Goal: Task Accomplishment & Management: Manage account settings

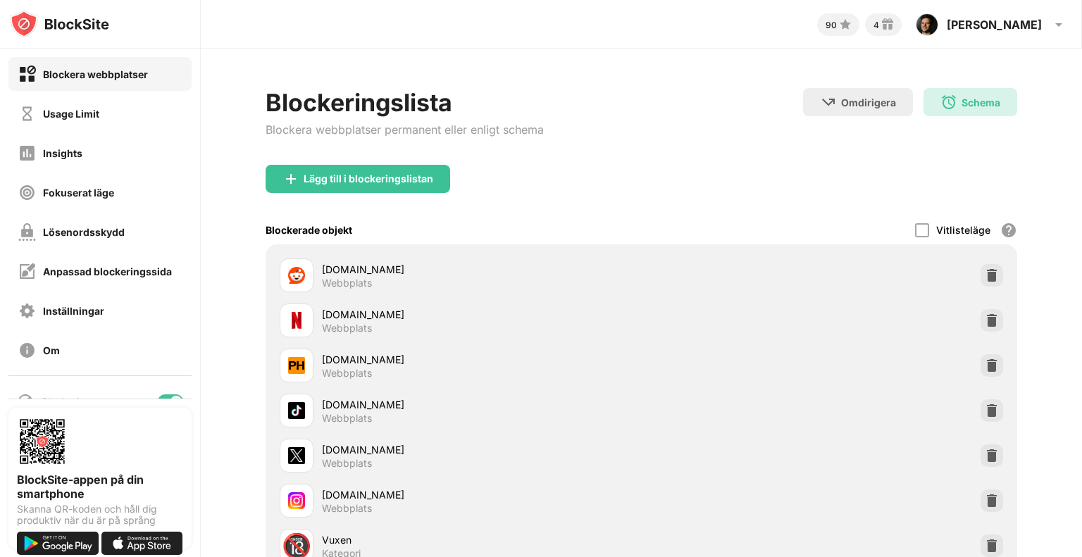
click at [170, 397] on div at bounding box center [175, 401] width 11 height 11
click at [166, 397] on div at bounding box center [170, 401] width 25 height 14
click at [159, 396] on div at bounding box center [170, 401] width 25 height 14
click at [94, 158] on div "Insights" at bounding box center [99, 153] width 183 height 34
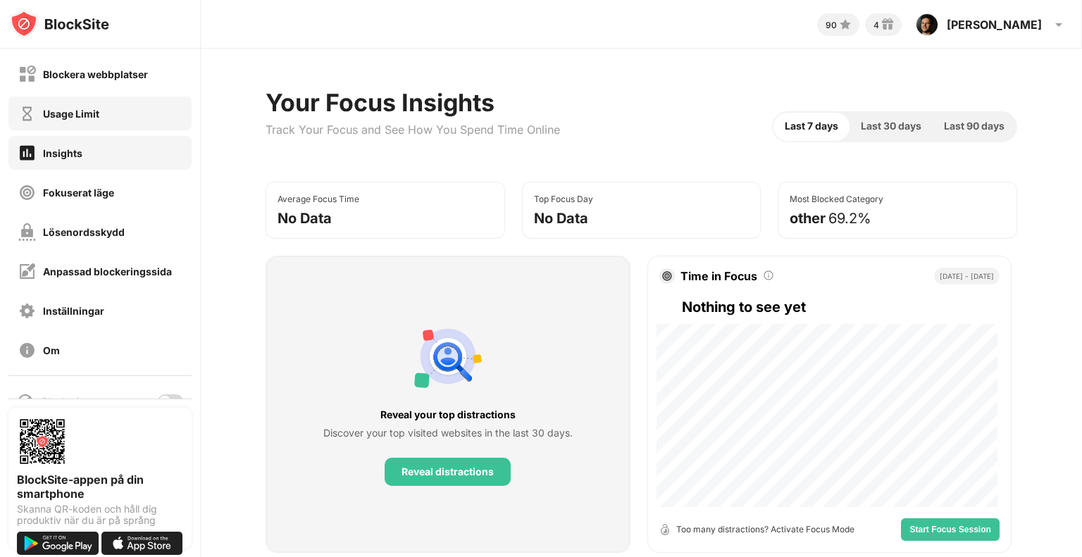
click at [87, 119] on div "Usage Limit" at bounding box center [58, 114] width 81 height 18
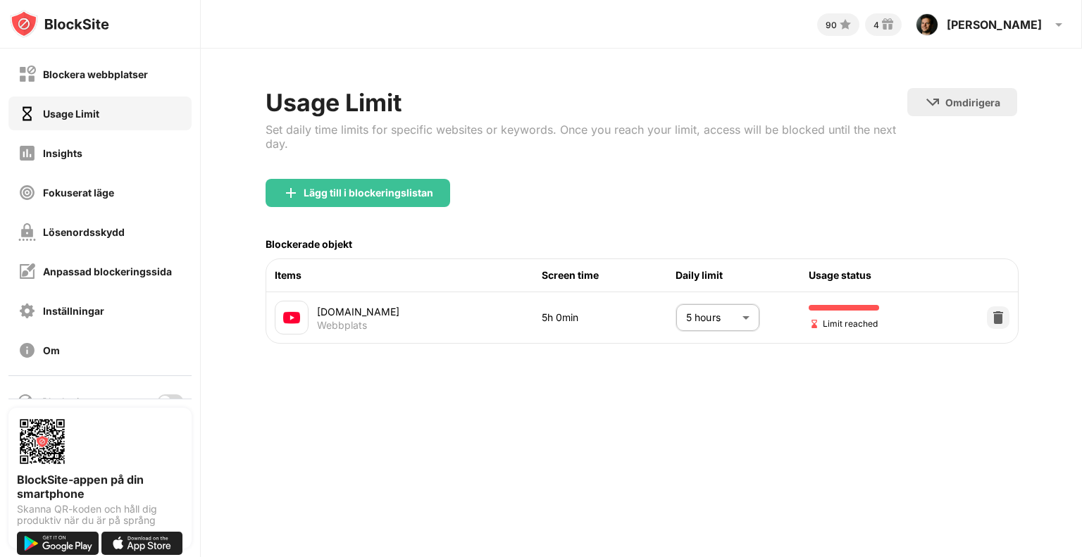
click at [685, 324] on body "Blockera webbplatser Usage Limit Insights Fokuserat läge Lösenordsskydd Anpassa…" at bounding box center [541, 278] width 1082 height 557
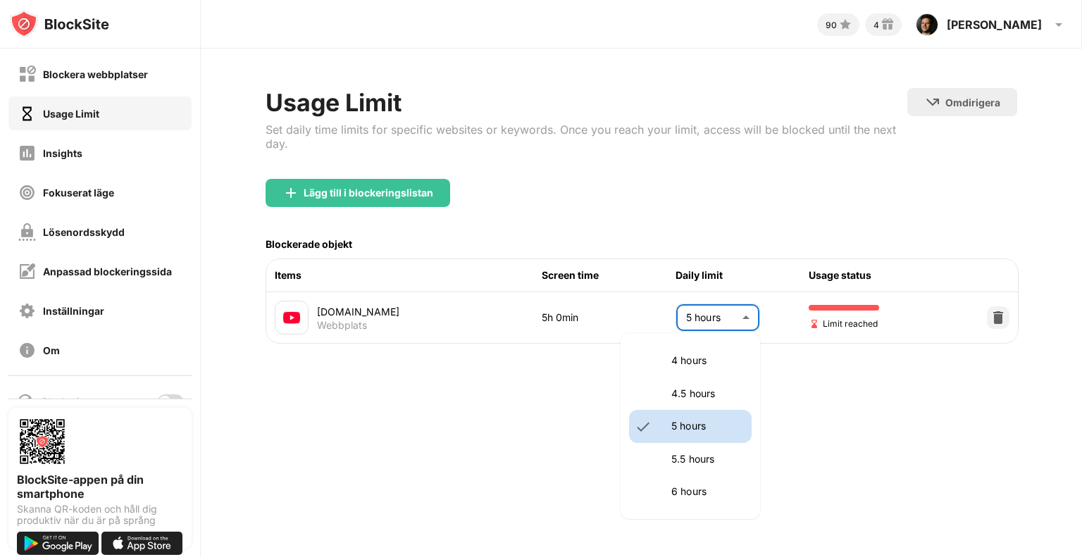
click at [701, 462] on p "5.5 hours" at bounding box center [707, 458] width 72 height 15
type input "***"
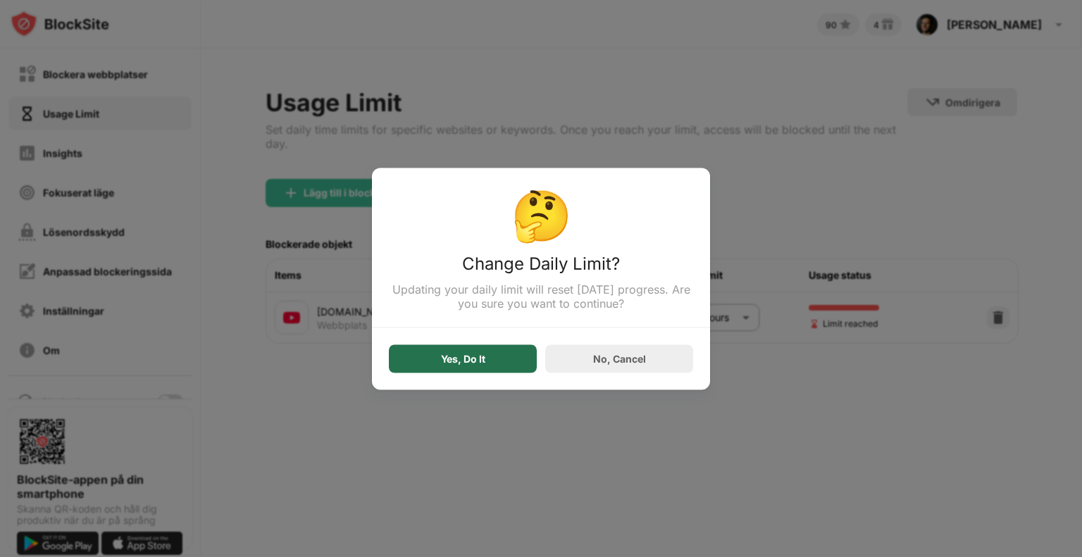
click at [496, 373] on div "Yes, Do It" at bounding box center [463, 358] width 148 height 28
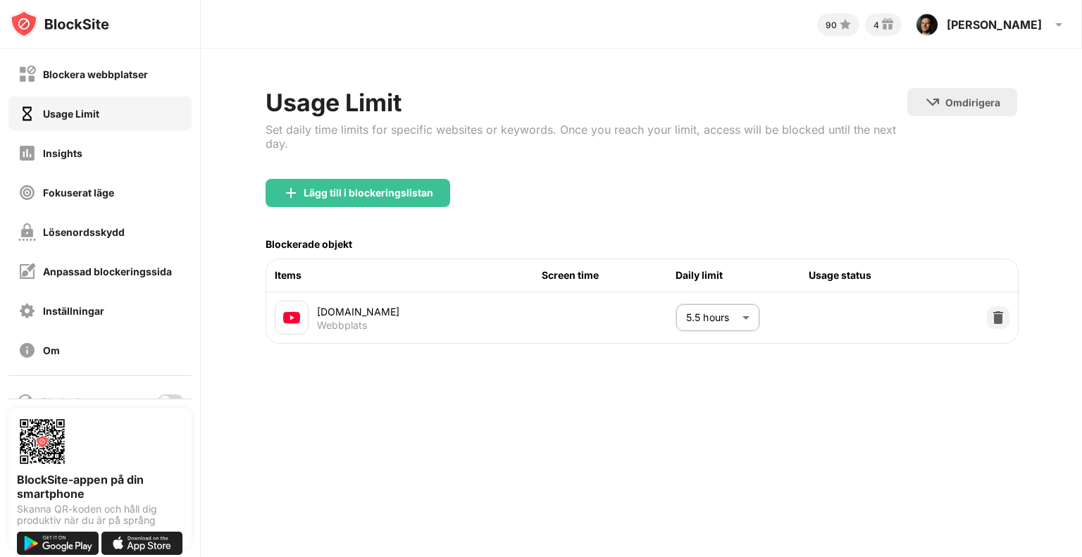
click at [121, 387] on div "Blockering" at bounding box center [99, 402] width 183 height 34
click at [161, 394] on div at bounding box center [170, 401] width 25 height 14
